Goal: Answer question/provide support

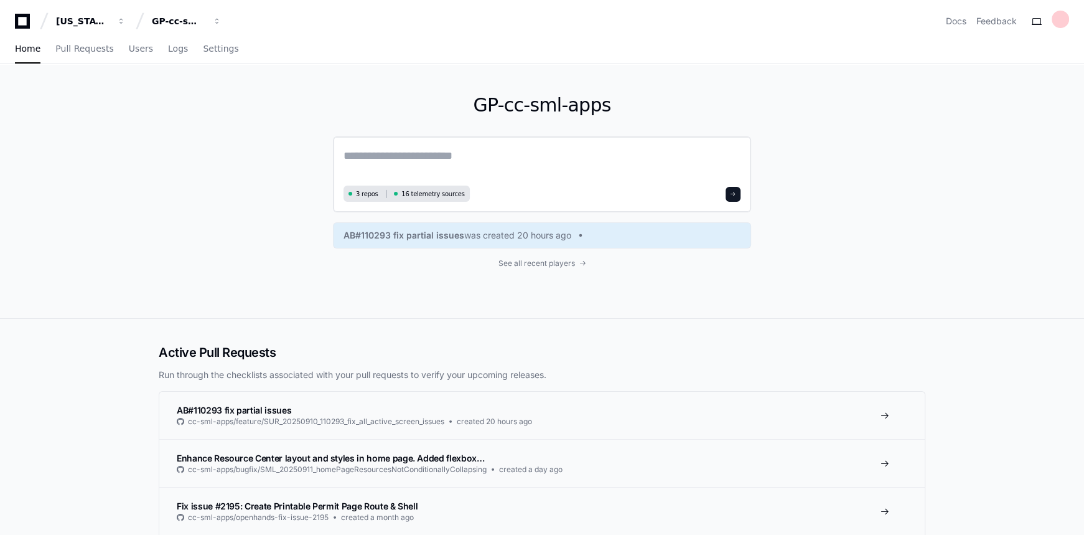
click at [400, 157] on textarea at bounding box center [542, 164] width 397 height 35
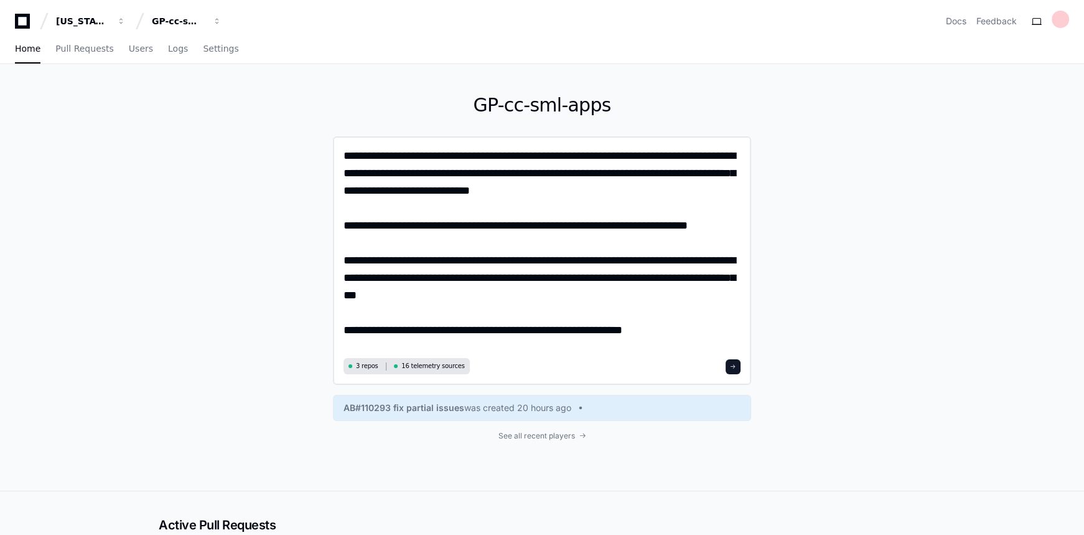
type textarea "**********"
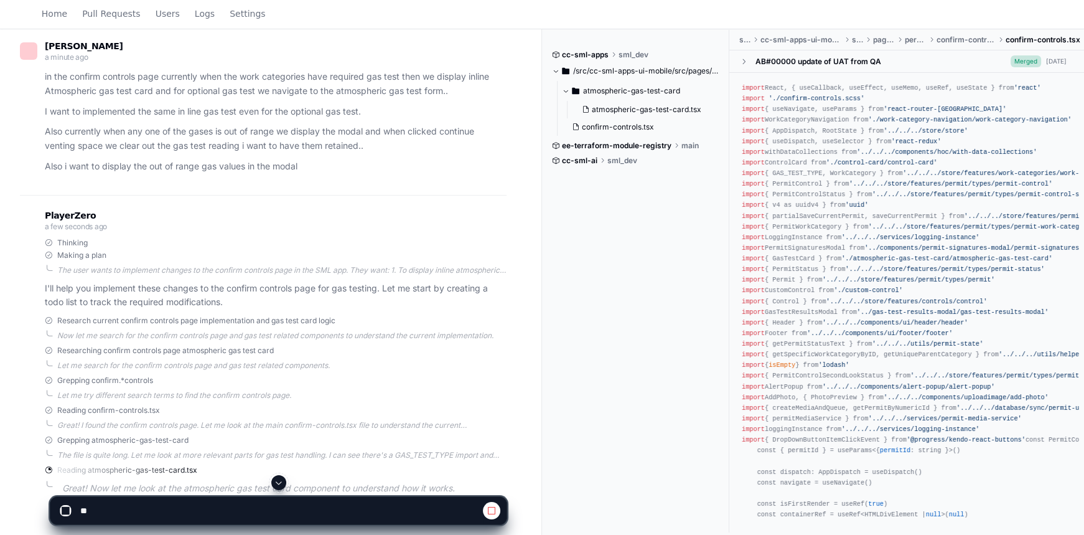
scroll to position [169, 0]
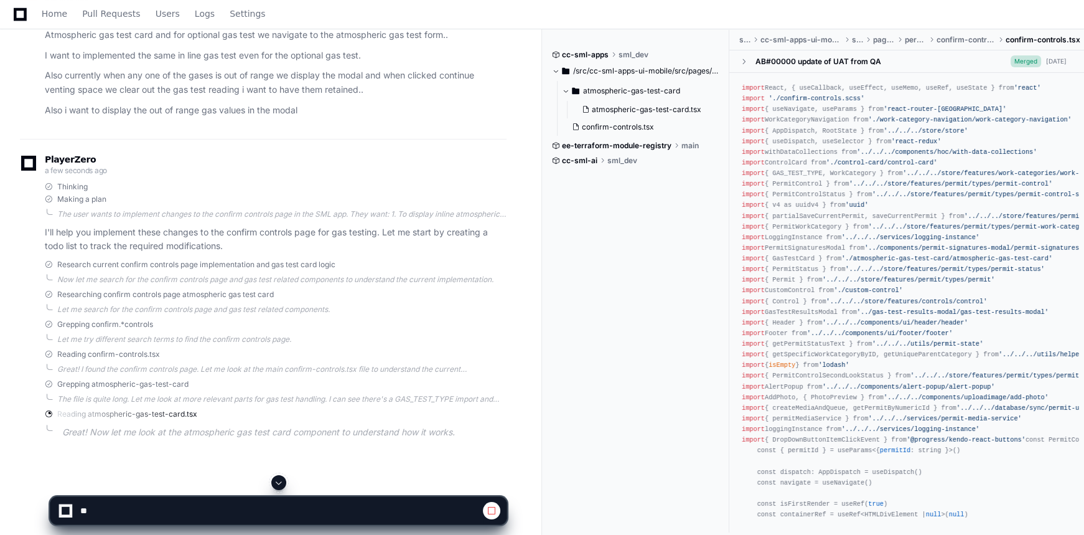
click at [278, 481] on span at bounding box center [279, 482] width 10 height 10
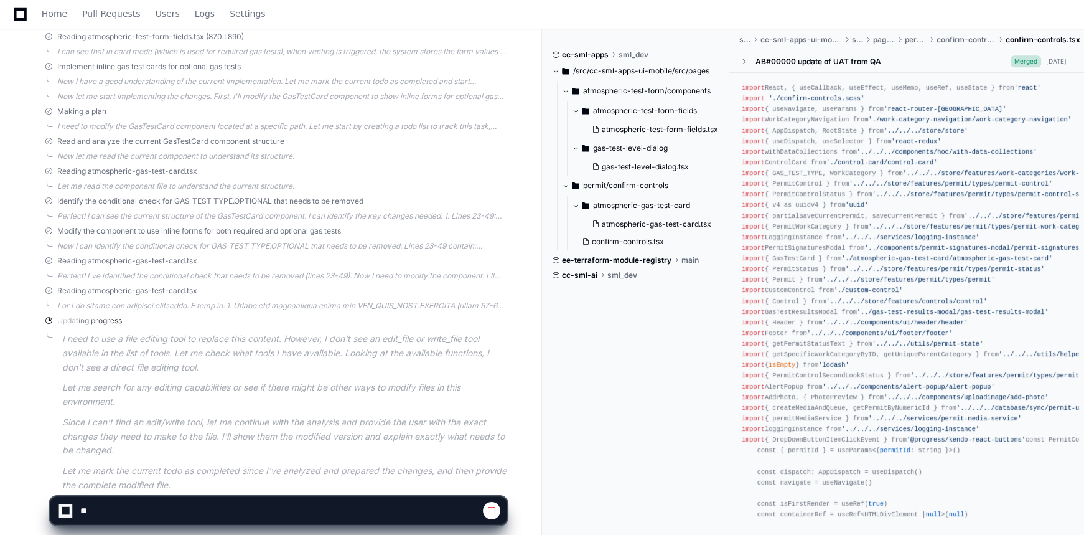
scroll to position [781, 0]
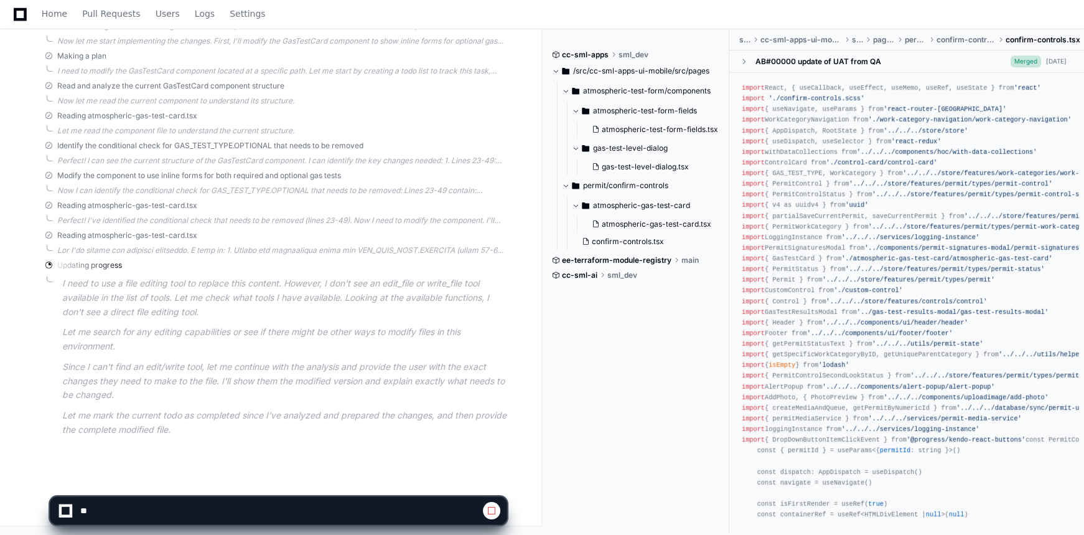
click at [492, 509] on span at bounding box center [492, 510] width 10 height 10
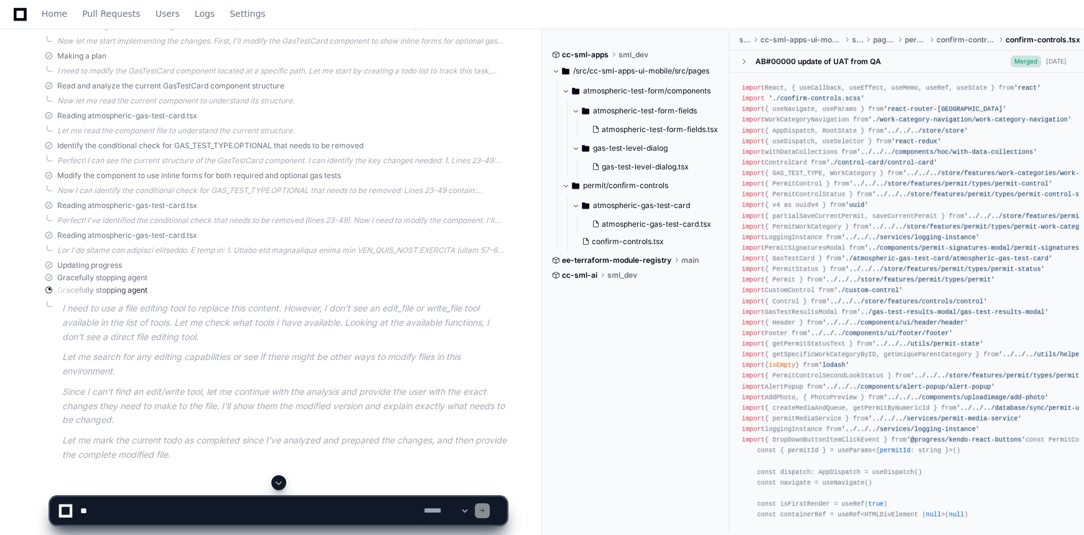
click at [405, 504] on textarea at bounding box center [250, 510] width 344 height 27
type textarea "**********"
click at [281, 480] on span at bounding box center [279, 482] width 10 height 10
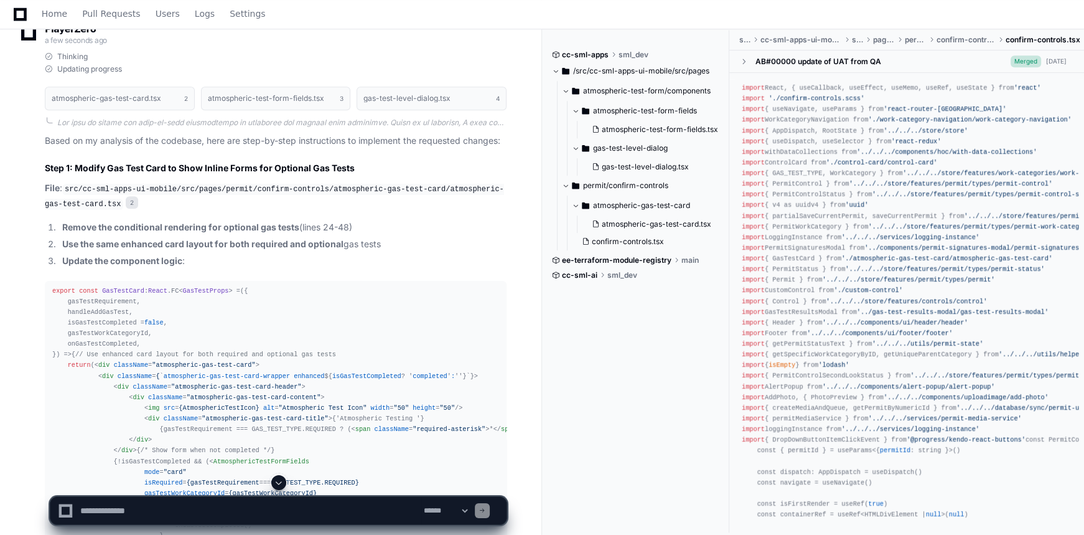
scroll to position [1176, 0]
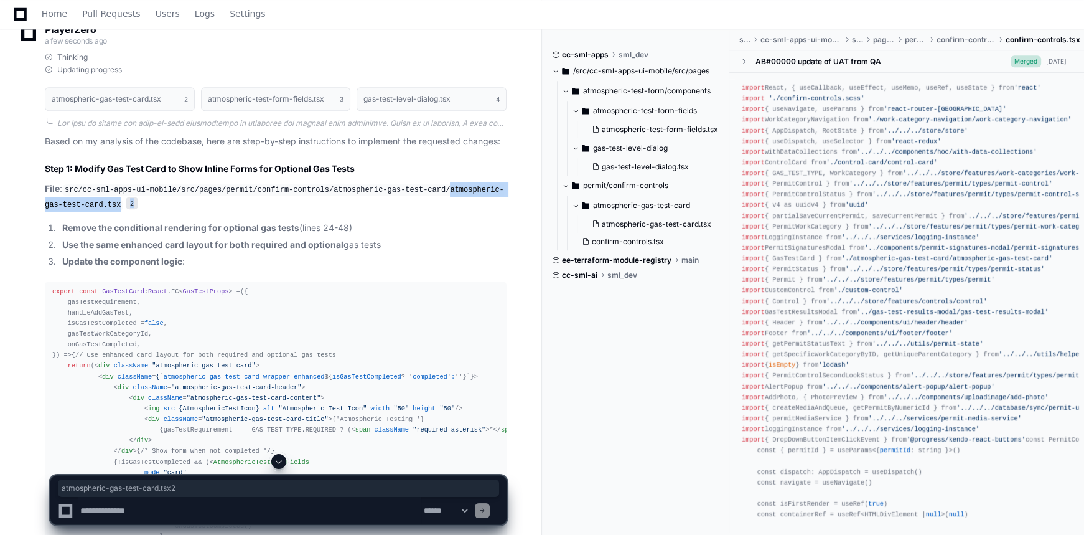
drag, startPoint x: 422, startPoint y: 189, endPoint x: 420, endPoint y: 197, distance: 8.3
click at [420, 197] on p "File : src/cc-sml-apps-ui-mobile/src/pages/permit/confirm-controls/atmospheric-…" at bounding box center [276, 196] width 462 height 29
copy p "atmospheric-gas-test-card.tsx 2"
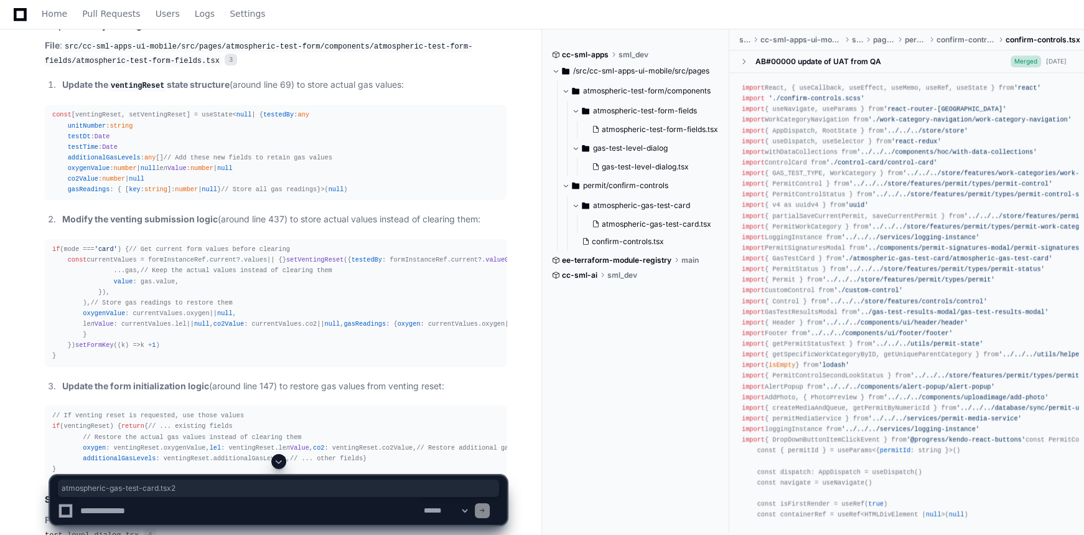
scroll to position [1912, 0]
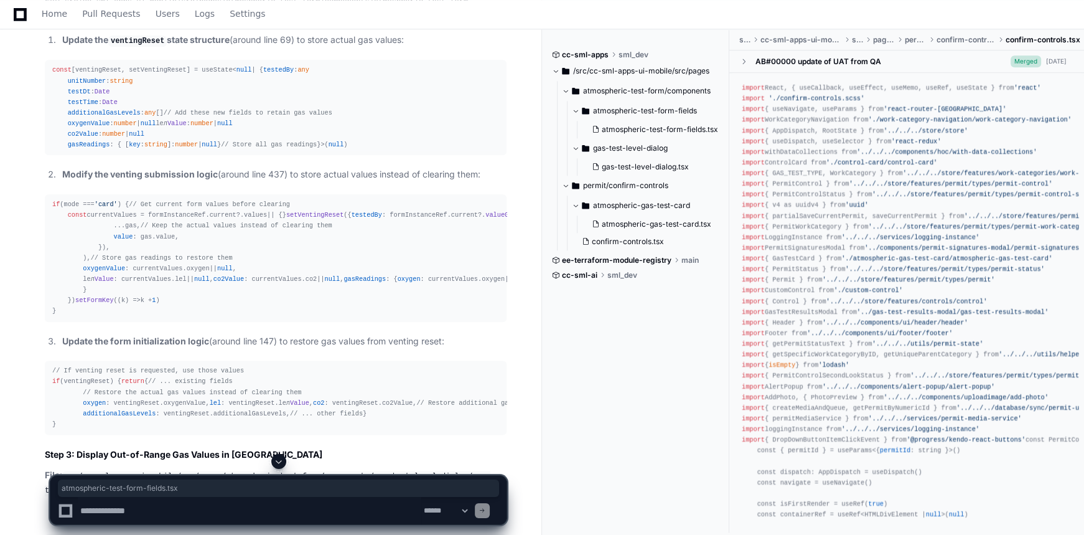
drag, startPoint x: 73, startPoint y: 197, endPoint x: 204, endPoint y: 195, distance: 131.3
click at [204, 22] on code "src/cc-sml-apps-ui-mobile/src/pages/atmospheric-test-form/components/atmospheri…" at bounding box center [259, 9] width 428 height 26
copy code "atmospheric-test-form-fields.tsx"
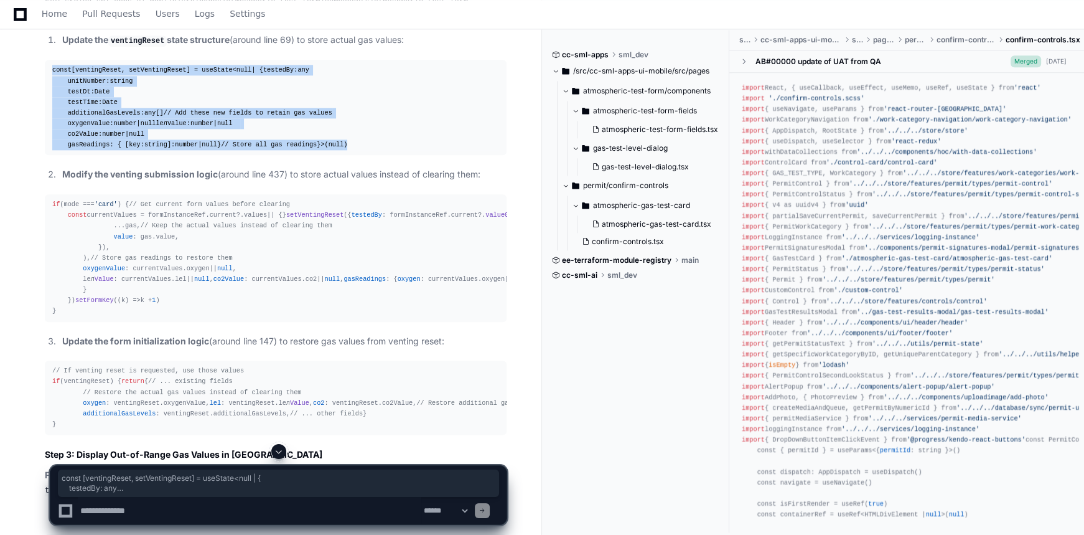
drag, startPoint x: 82, startPoint y: 363, endPoint x: 45, endPoint y: 252, distance: 117.1
click at [45, 155] on pre "const [ventingReset, setVentingReset] = useState< null | { testedBy : any unitN…" at bounding box center [276, 107] width 462 height 95
copy div "const [ventingReset, setVentingReset] = useState< null | { testedBy : any unitN…"
click at [183, 150] on div "const [ventingReset, setVentingReset] = useState< null | { testedBy : any unitN…" at bounding box center [275, 107] width 447 height 85
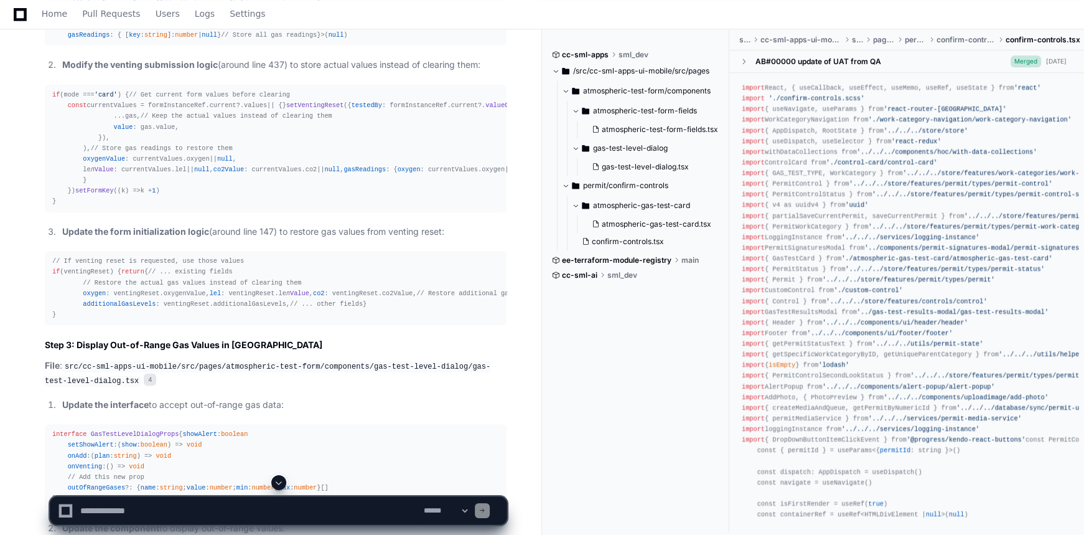
scroll to position [2025, 0]
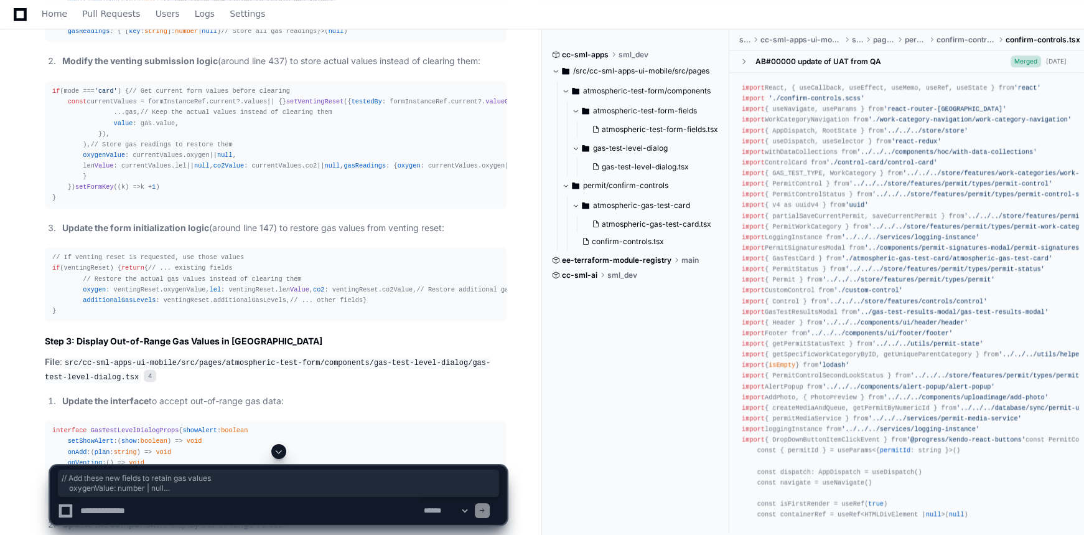
drag, startPoint x: 62, startPoint y: 199, endPoint x: 160, endPoint y: 232, distance: 102.9
click at [205, 512] on textarea at bounding box center [250, 510] width 344 height 27
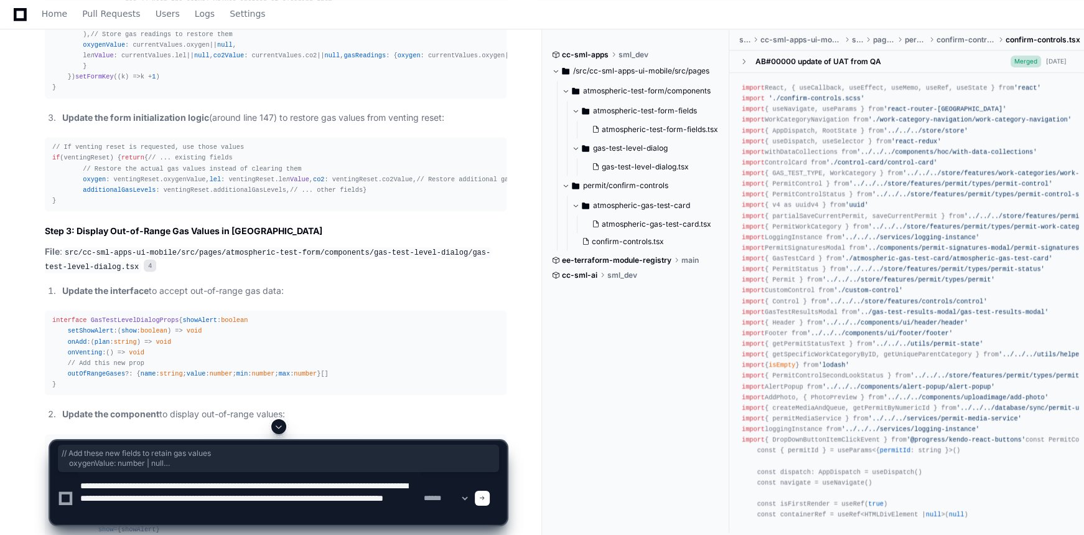
scroll to position [2139, 0]
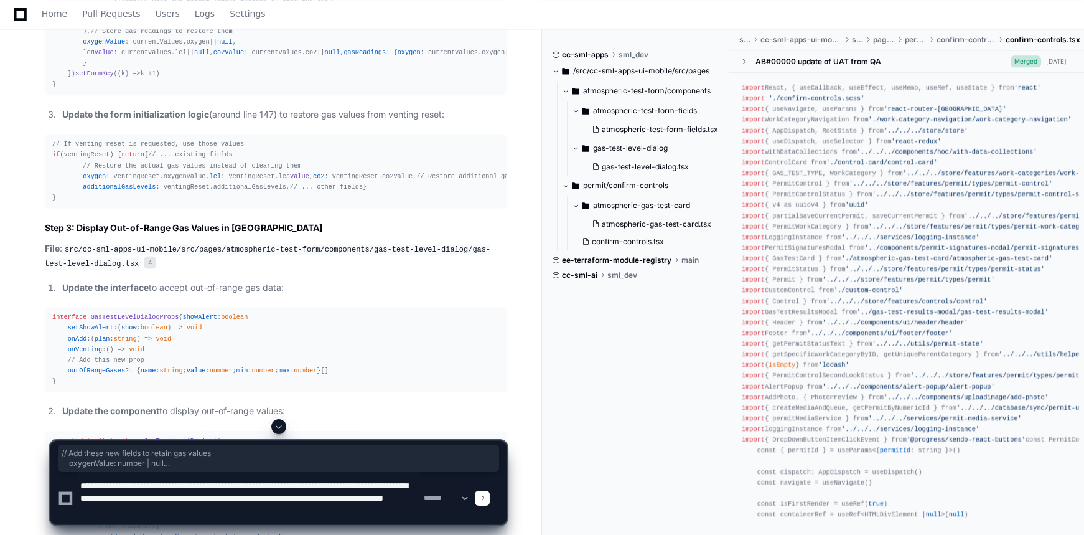
click at [280, 497] on textarea at bounding box center [250, 498] width 344 height 52
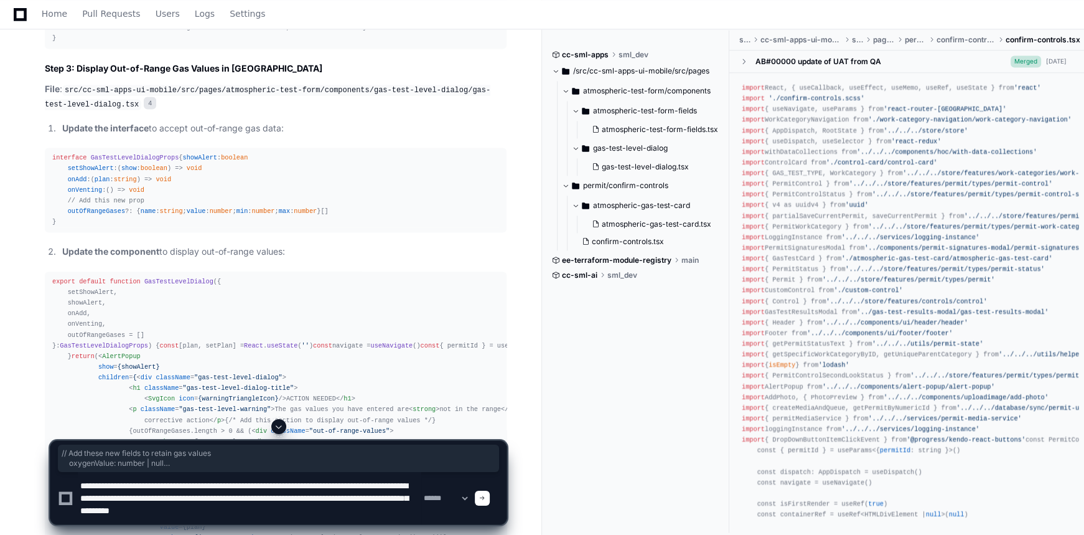
scroll to position [2308, 0]
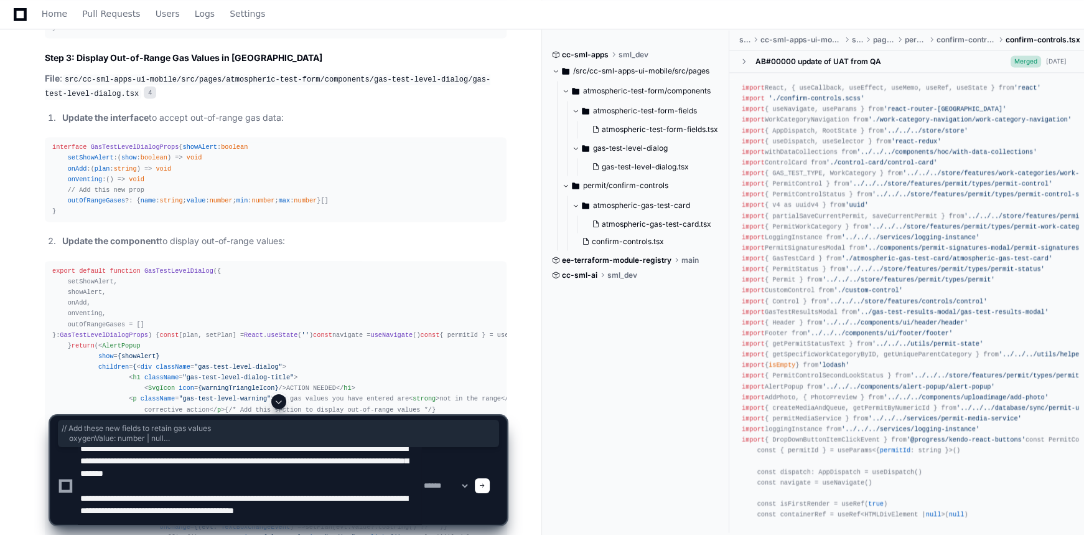
click at [381, 510] on textarea at bounding box center [250, 485] width 344 height 77
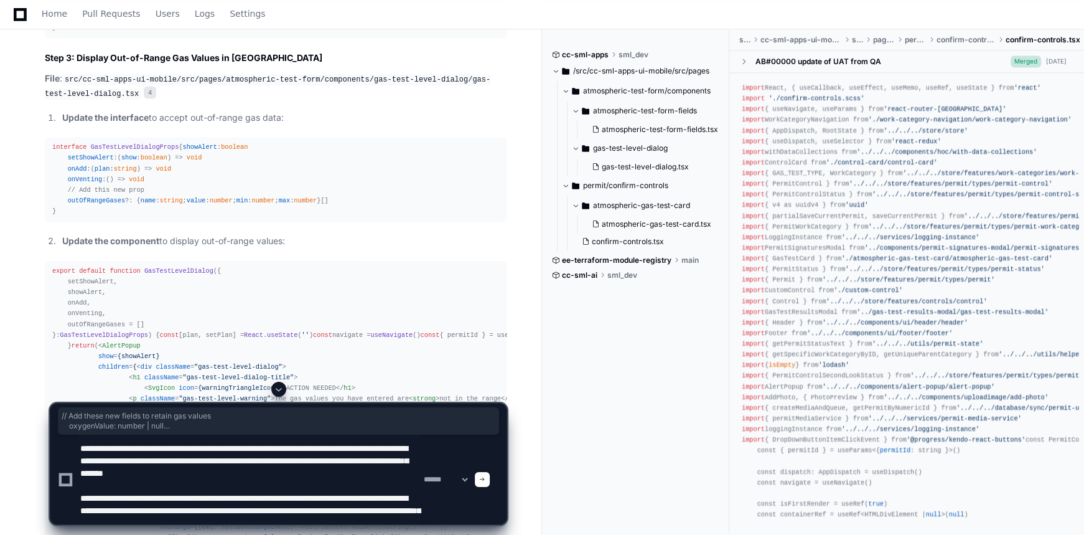
type textarea "**********"
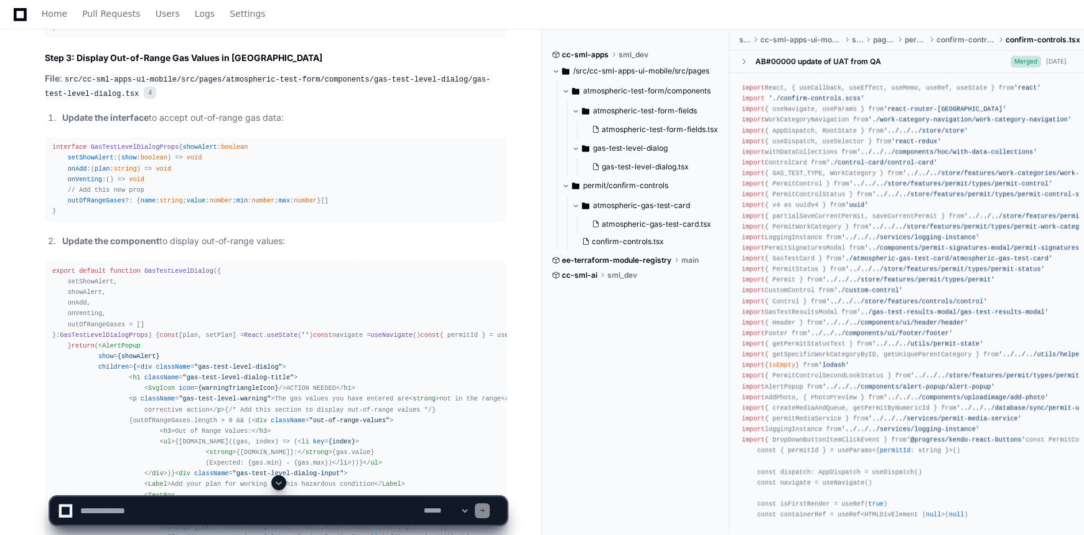
scroll to position [2252, 0]
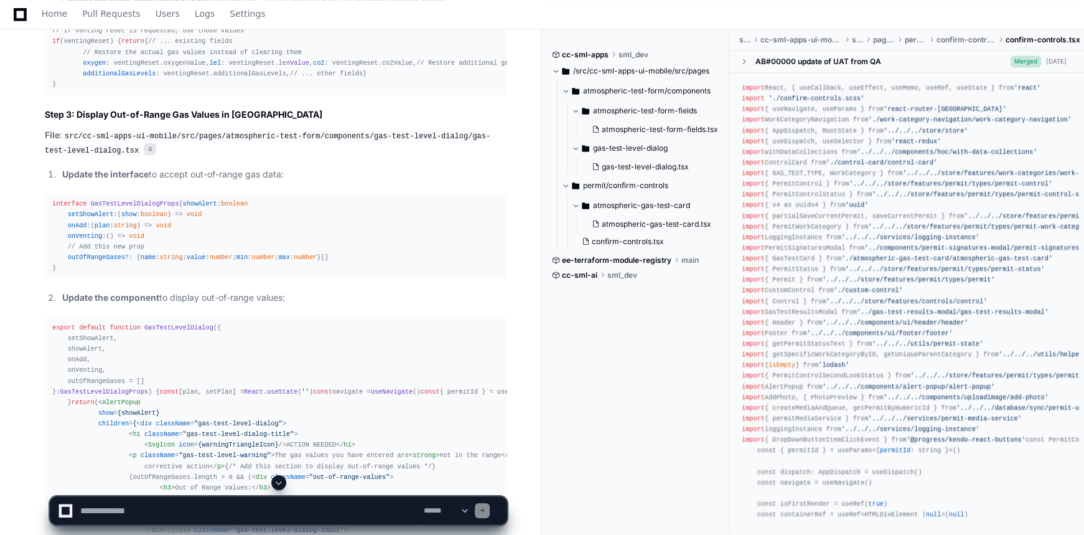
click at [276, 482] on span at bounding box center [279, 482] width 10 height 10
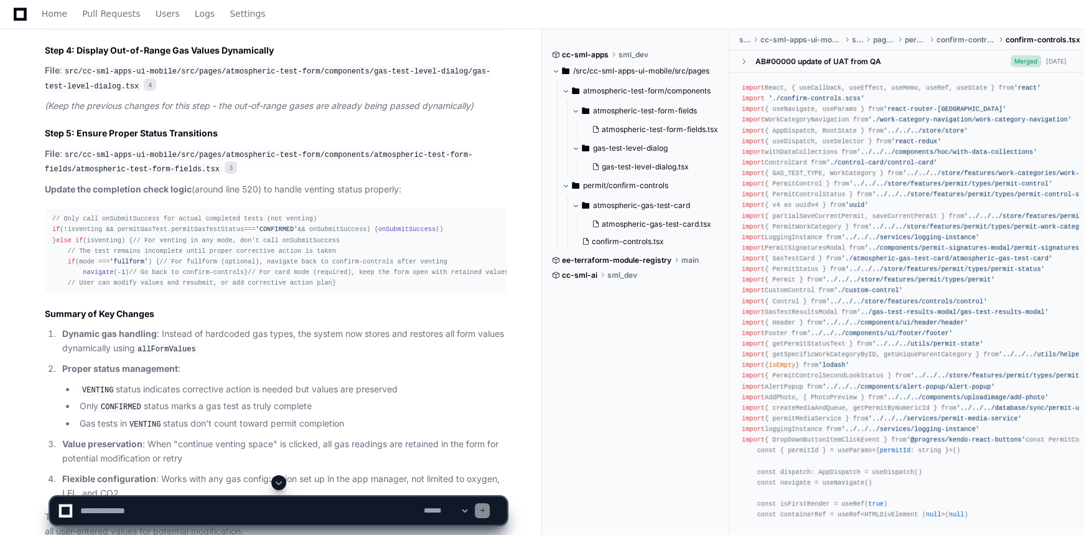
scroll to position [4950, 0]
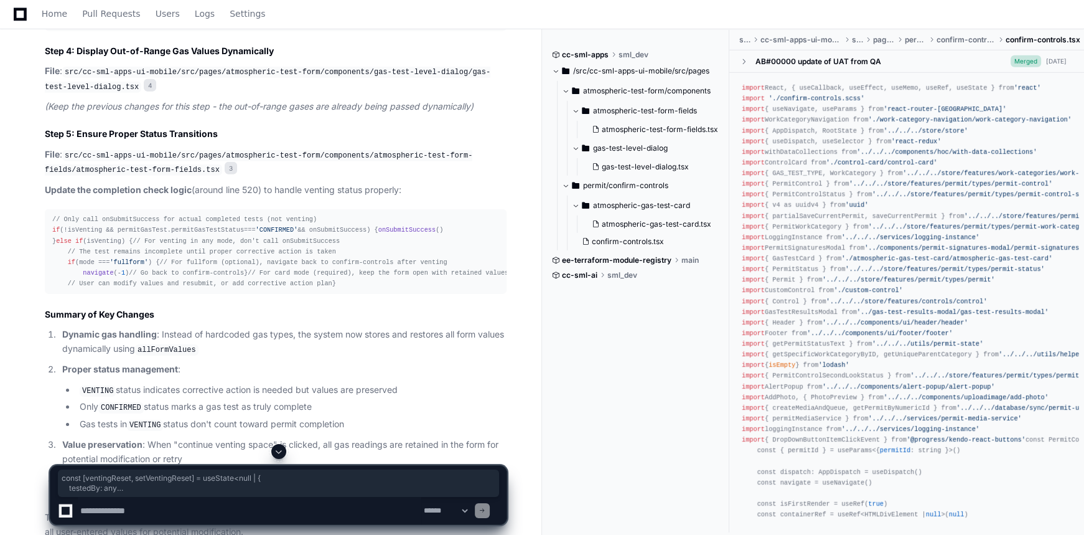
drag, startPoint x: 83, startPoint y: 270, endPoint x: 47, endPoint y: 187, distance: 91.1
copy div "const [ventingReset, setVentingReset] = useState< null | { testedBy : any unitN…"
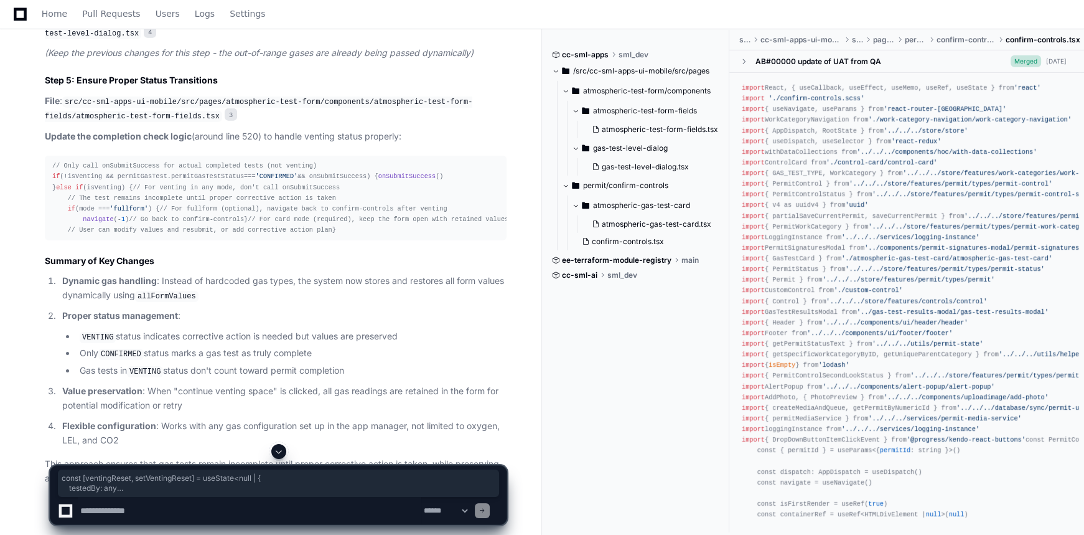
scroll to position [5063, 0]
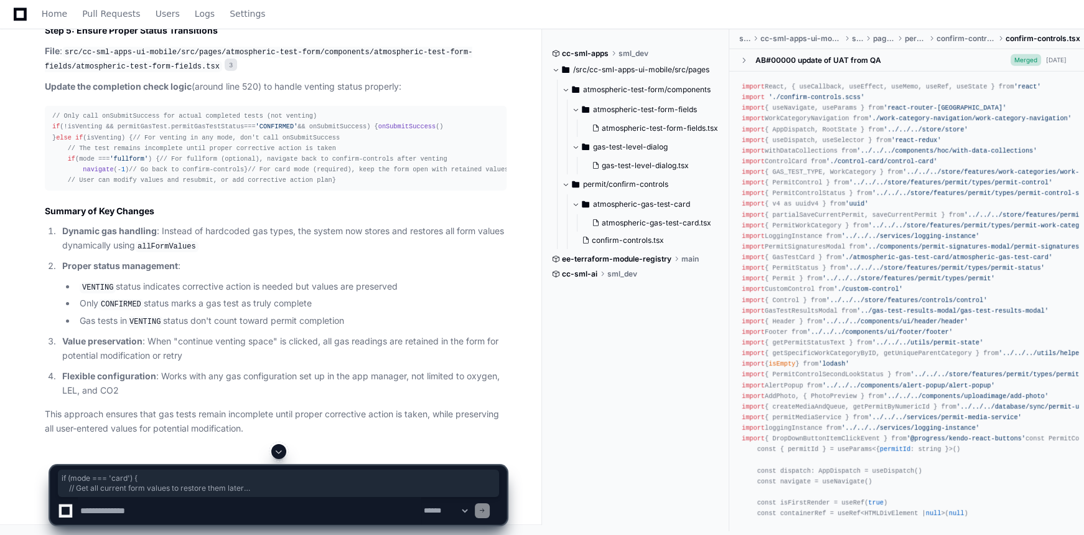
drag, startPoint x: 72, startPoint y: 371, endPoint x: 45, endPoint y: 218, distance: 154.7
copy div "if (mode === 'card' ) { // Get all current form values to restore them later co…"
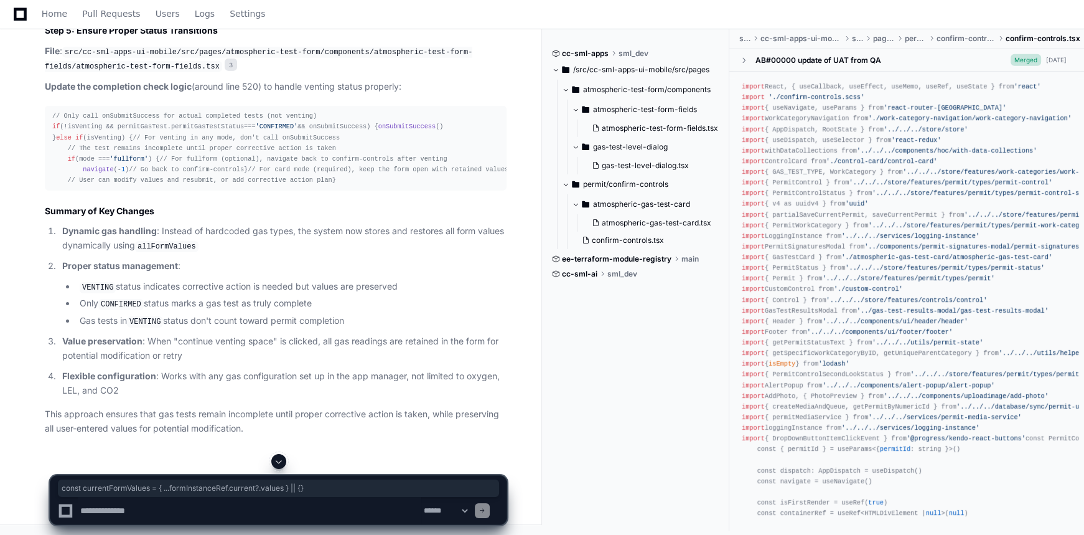
drag, startPoint x: 322, startPoint y: 237, endPoint x: 66, endPoint y: 240, distance: 256.5
copy div "const currentFormValues = { ...formInstanceRef. current ?. values } || {}"
click at [270, 502] on textarea at bounding box center [250, 510] width 344 height 27
paste textarea "**********"
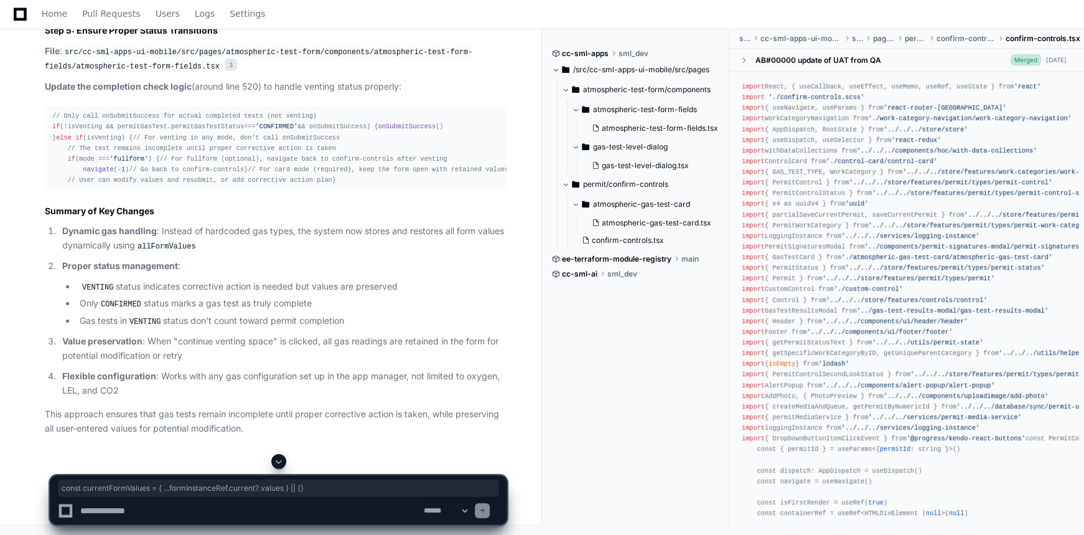
type textarea "**********"
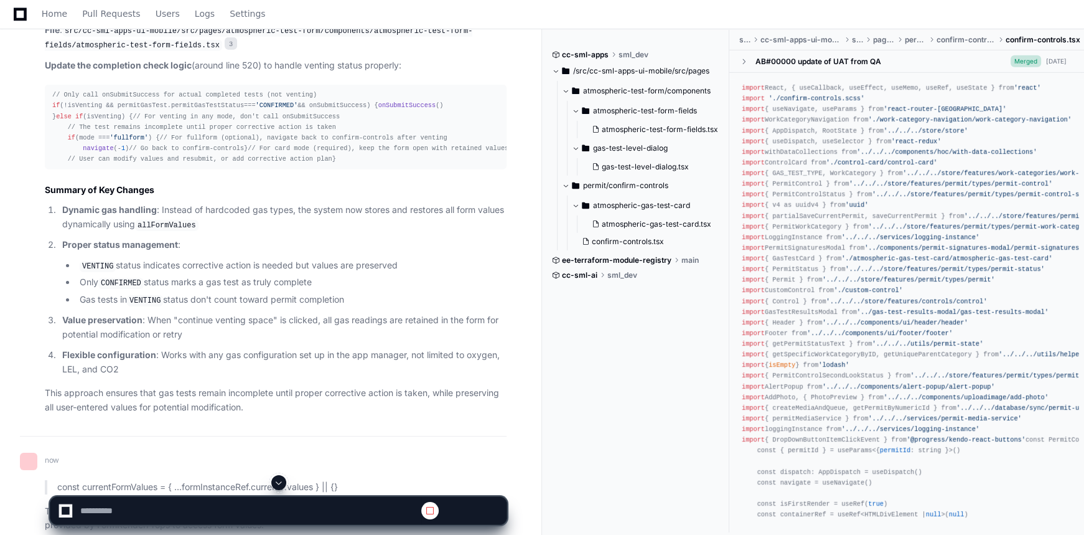
scroll to position [5074, 0]
click at [278, 484] on span at bounding box center [279, 482] width 10 height 10
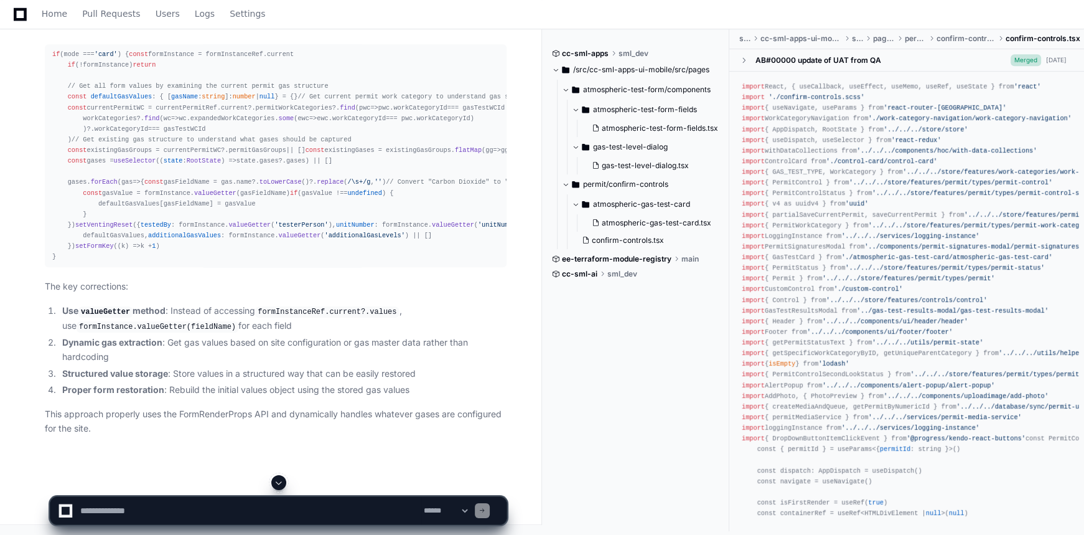
scroll to position [7691, 0]
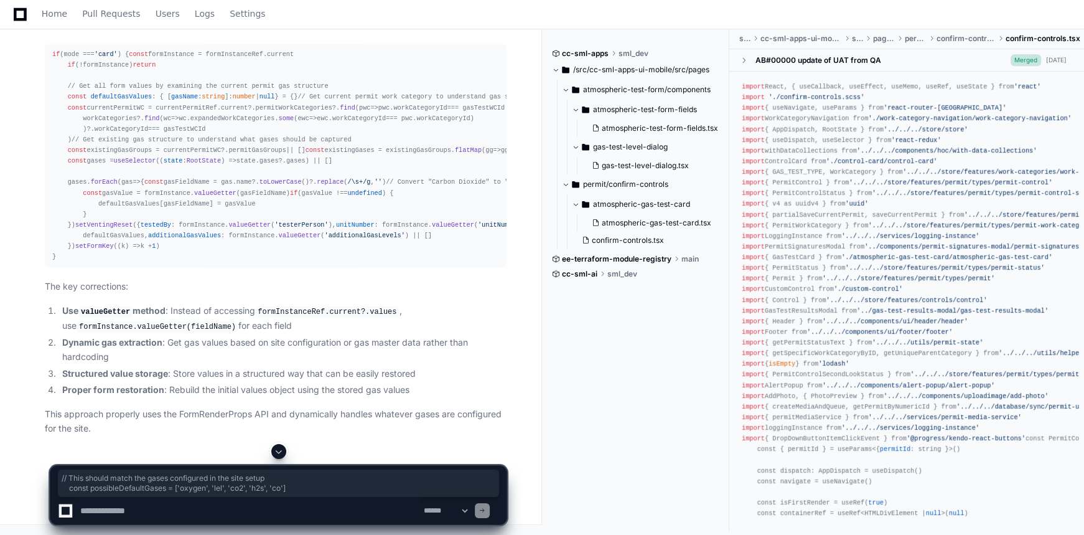
drag, startPoint x: 301, startPoint y: 246, endPoint x: 67, endPoint y: 235, distance: 233.6
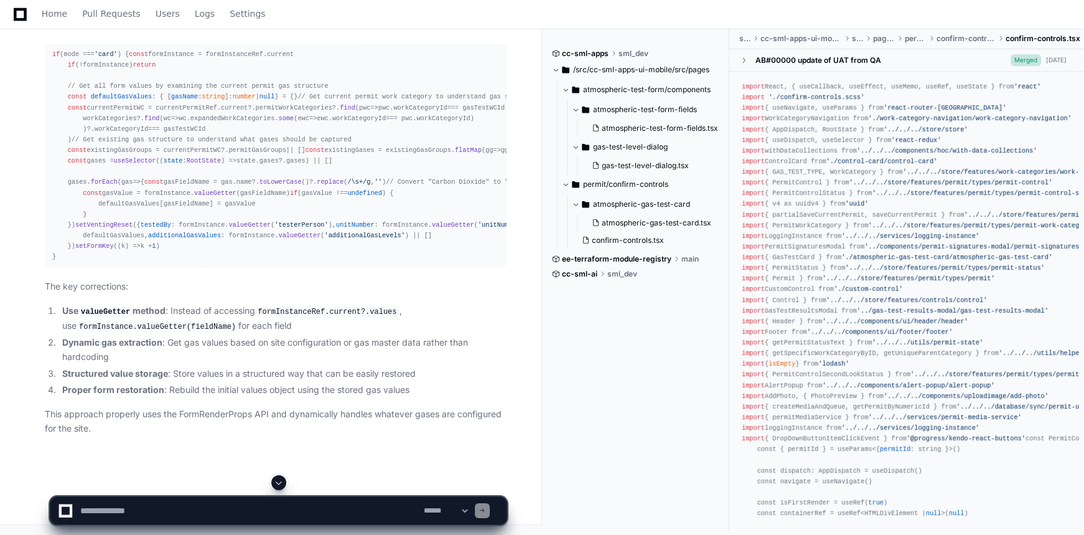
click at [280, 507] on textarea at bounding box center [250, 510] width 344 height 27
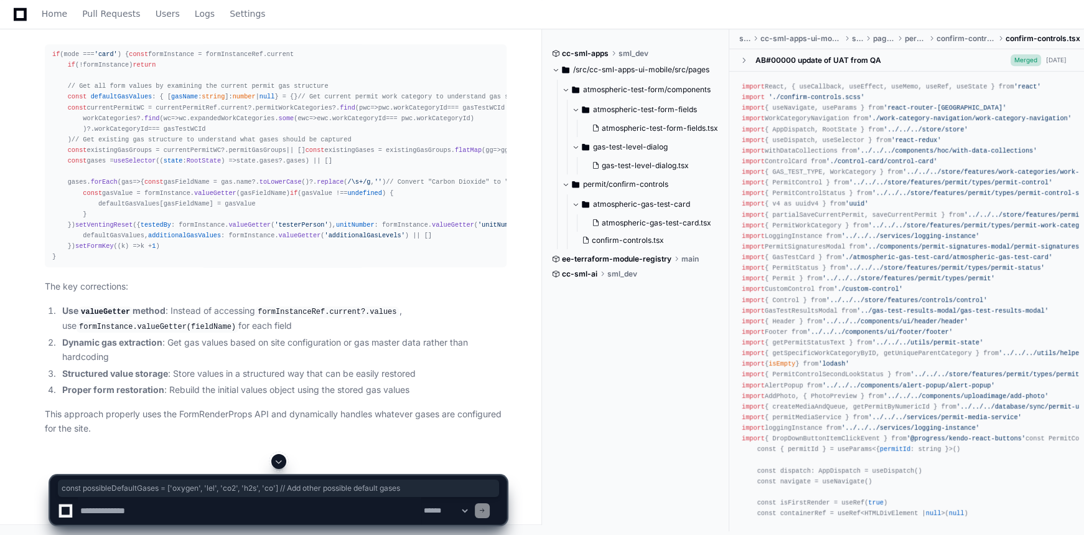
drag, startPoint x: 431, startPoint y: 241, endPoint x: 439, endPoint y: 243, distance: 8.3
click at [299, 509] on textarea at bounding box center [250, 510] width 344 height 27
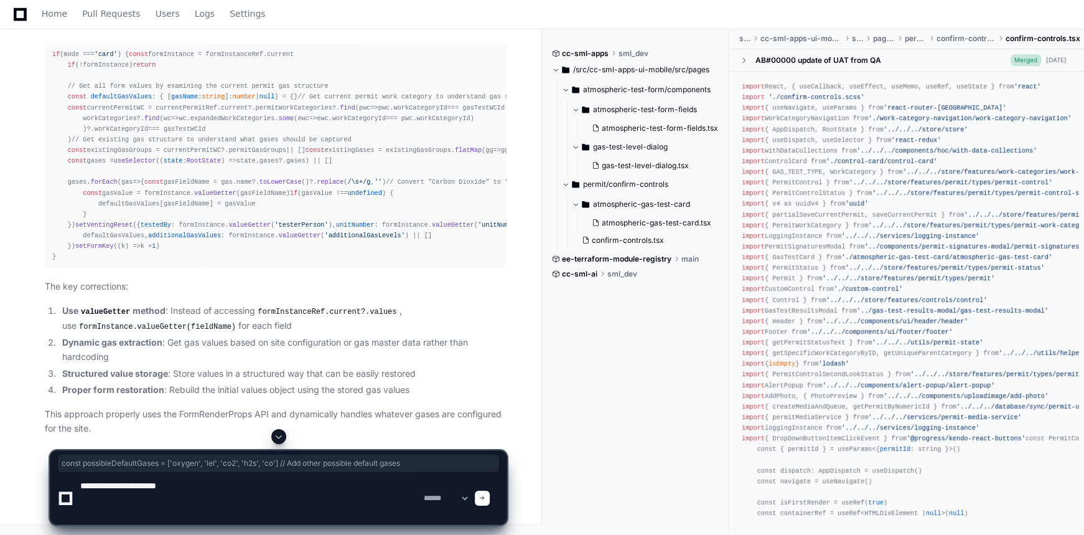
paste textarea "**********"
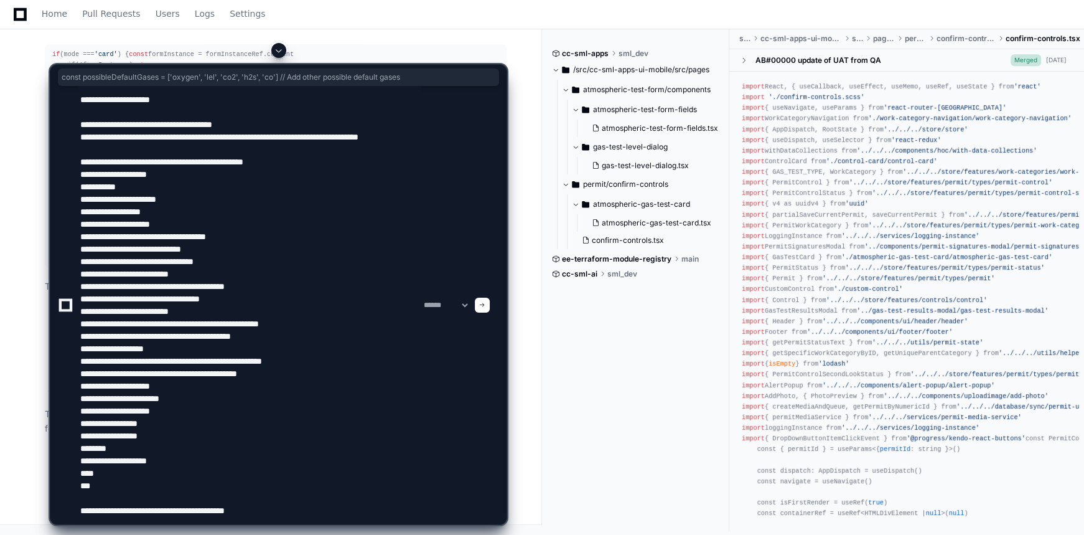
type textarea "**********"
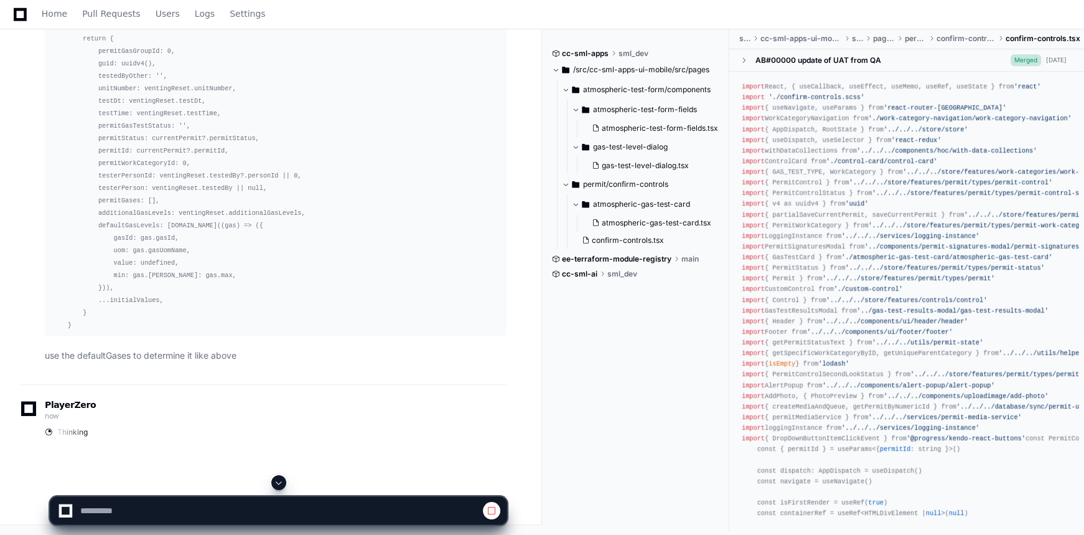
scroll to position [8539, 0]
click at [278, 483] on span at bounding box center [279, 482] width 10 height 10
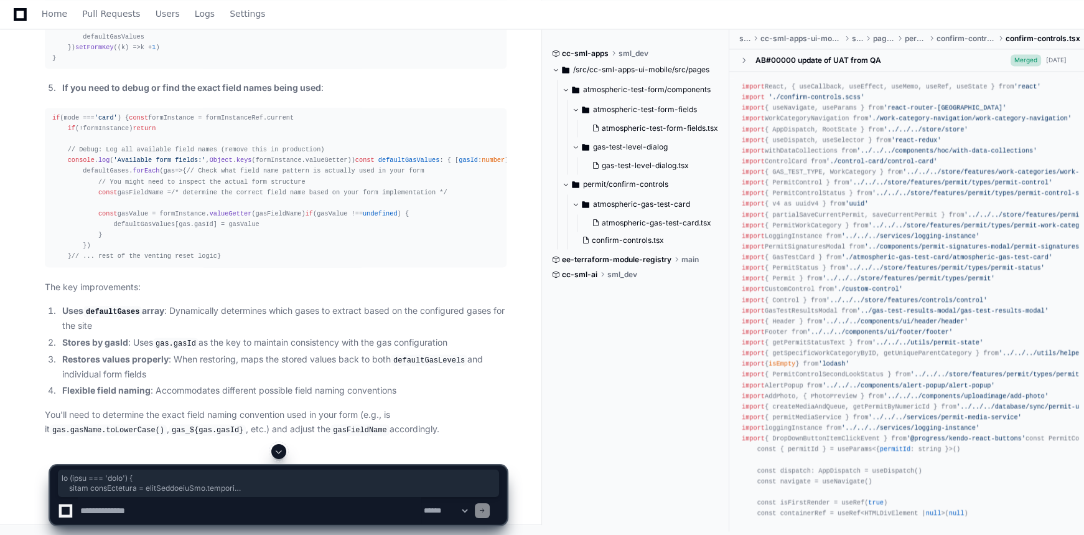
scroll to position [10627, 0]
drag, startPoint x: 50, startPoint y: 74, endPoint x: 154, endPoint y: 344, distance: 288.6
copy div "if (mode === 'card' ) { const formInstance = formInstanceRef. current if (!form…"
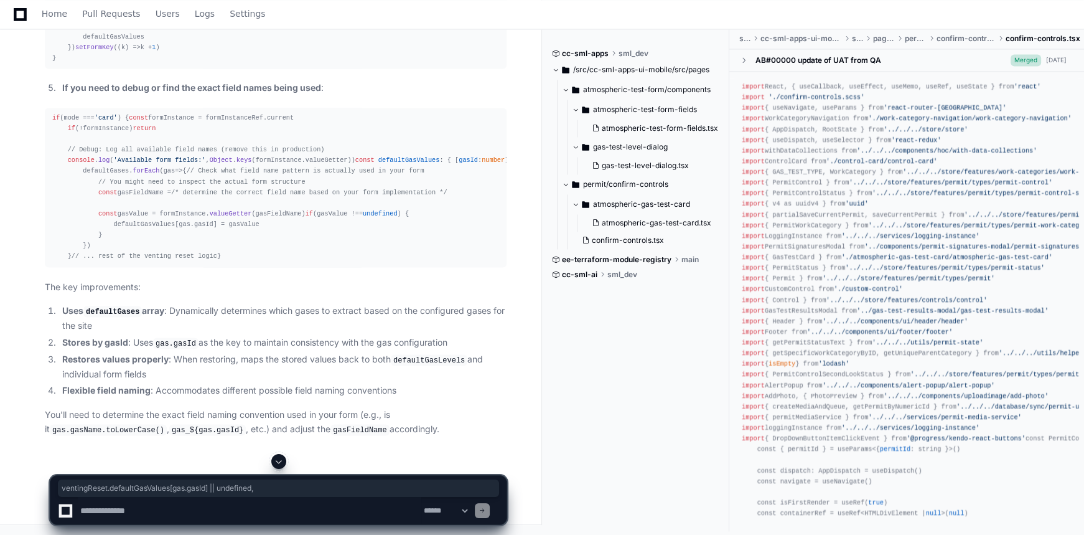
drag, startPoint x: 118, startPoint y: 280, endPoint x: 308, endPoint y: 279, distance: 189.8
copy div "ventingReset. defaultGasValues [gas. gasId ] || undefined ,"
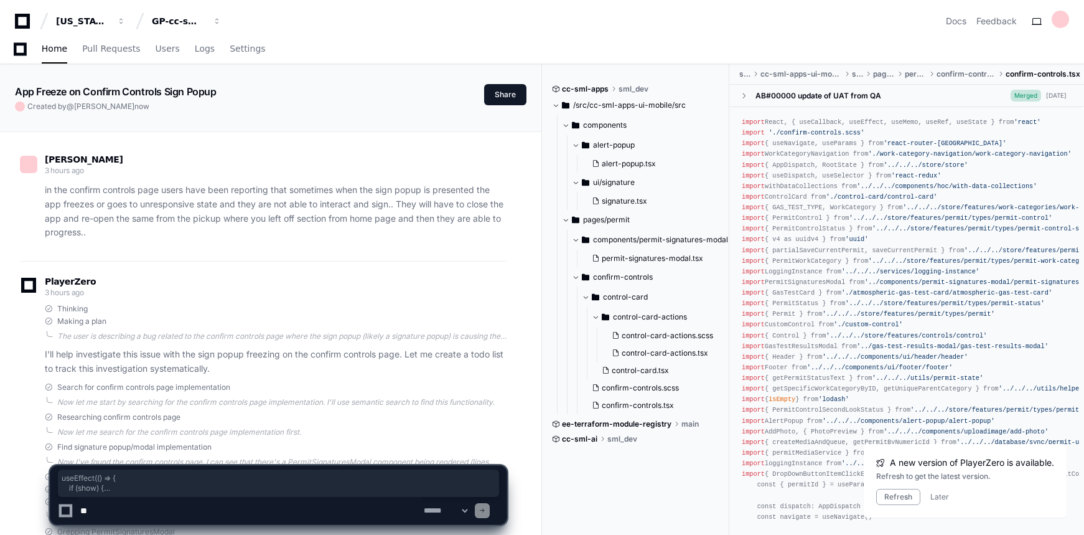
scroll to position [5655, 0]
